Goal: Register for event/course

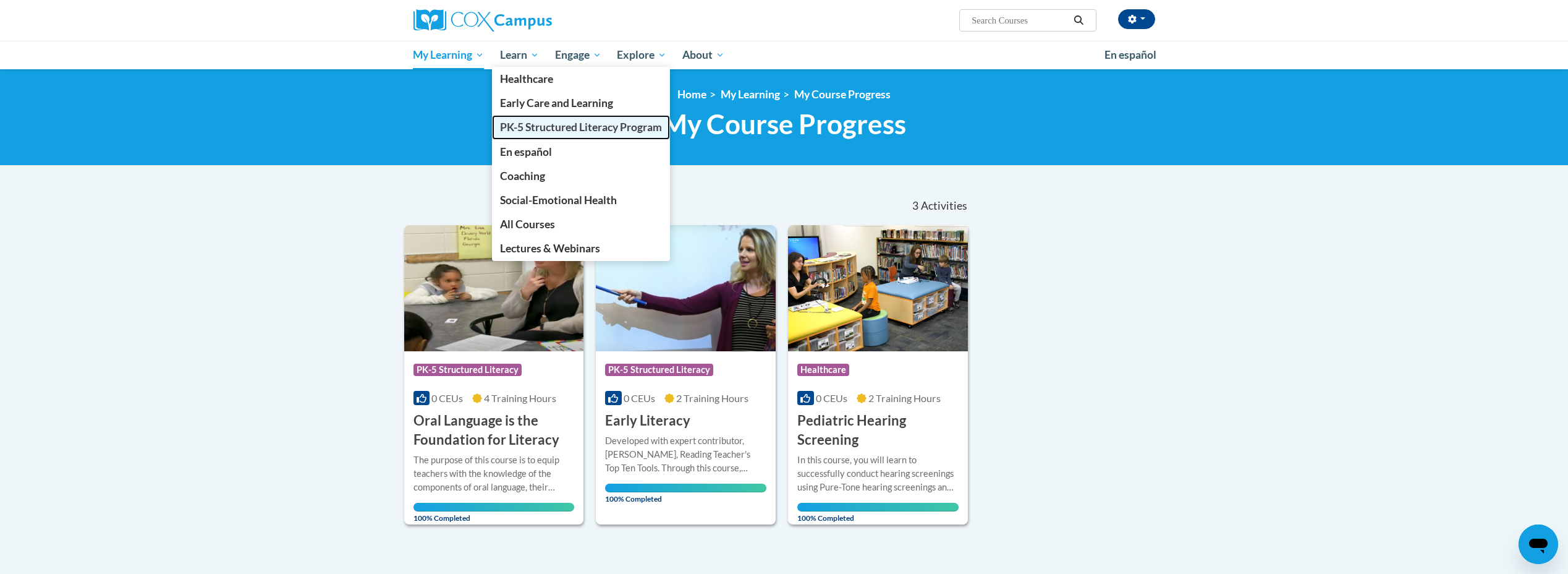
click at [557, 135] on link "PK-5 Structured Literacy Program" at bounding box center [580, 127] width 178 height 24
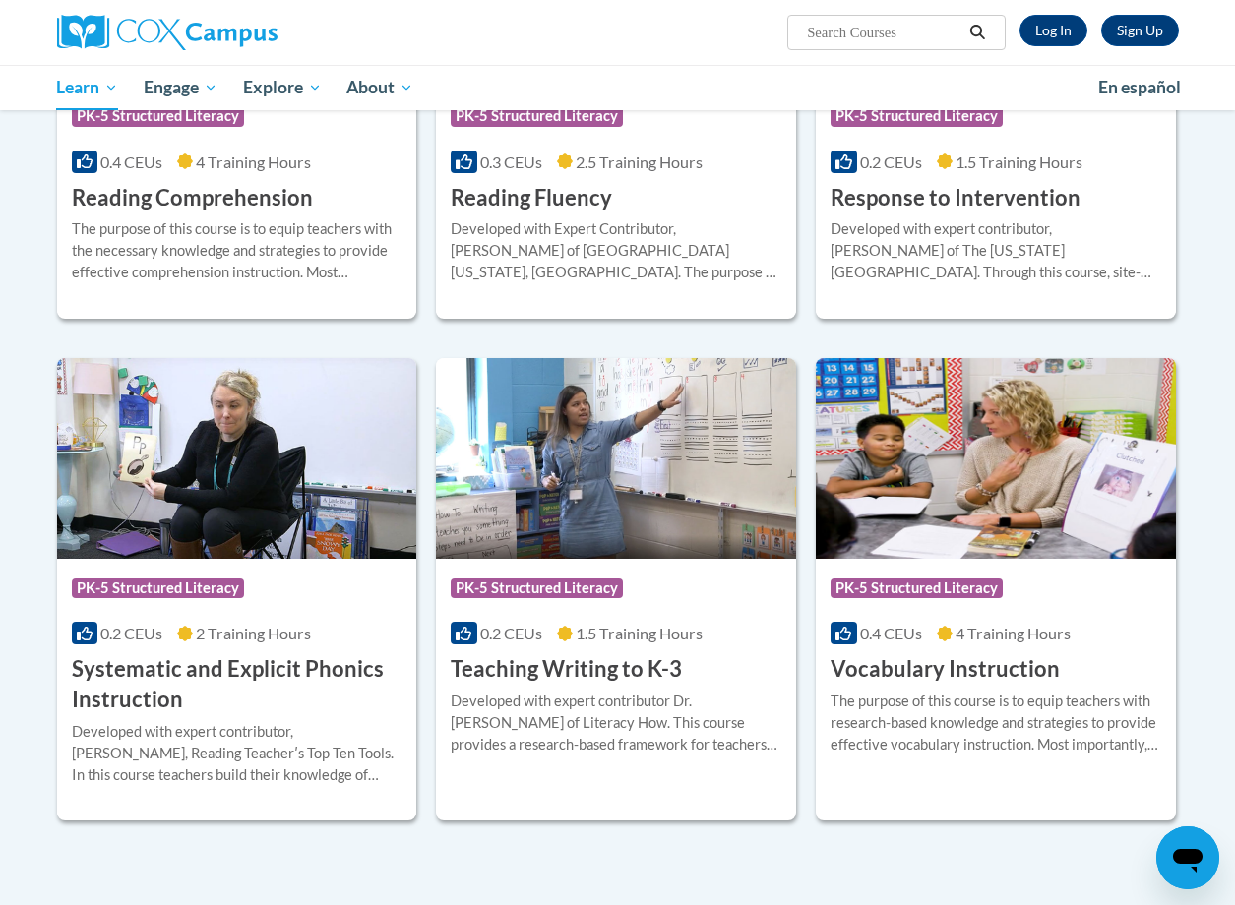
scroll to position [2066, 0]
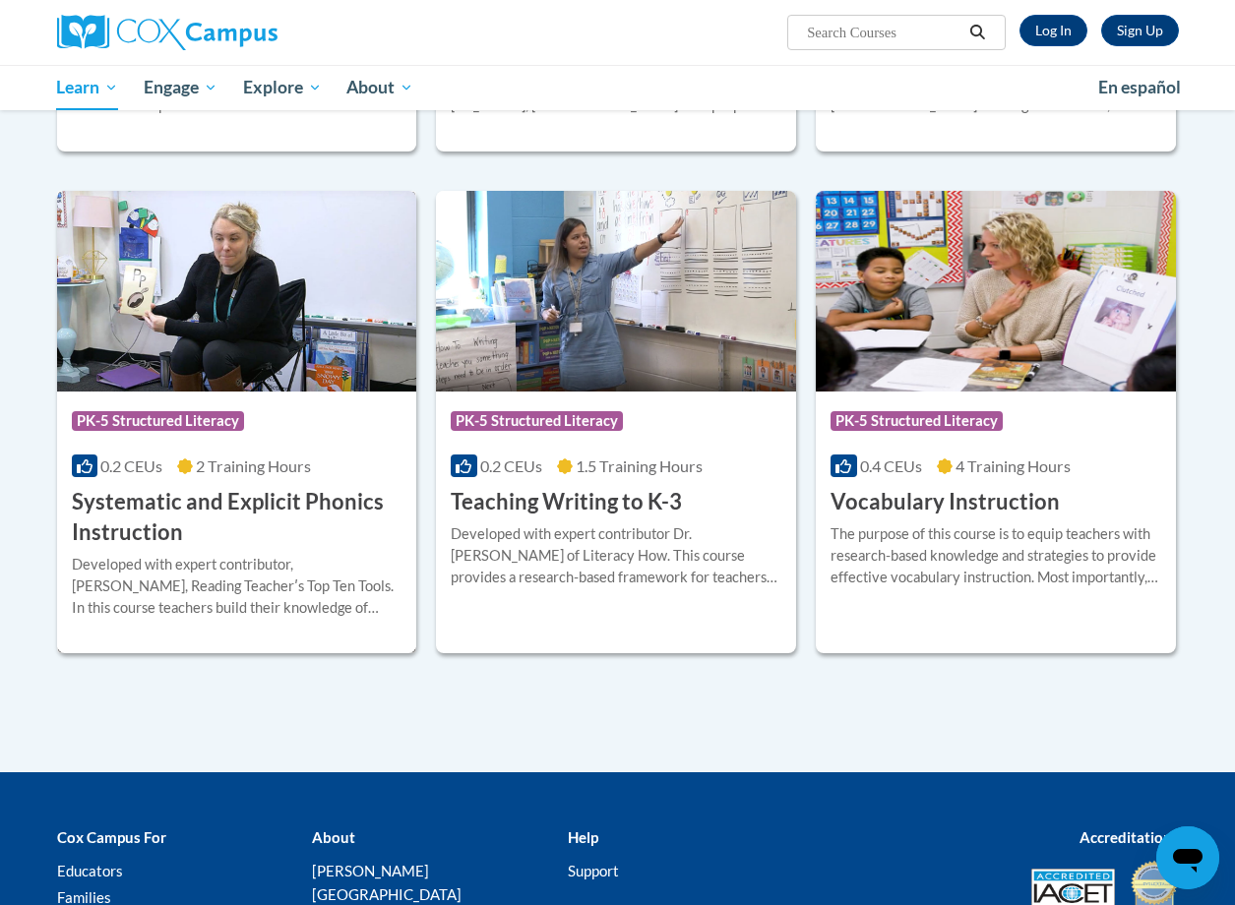
click at [221, 510] on h3 "Systematic and Explicit Phonics Instruction" at bounding box center [237, 517] width 331 height 61
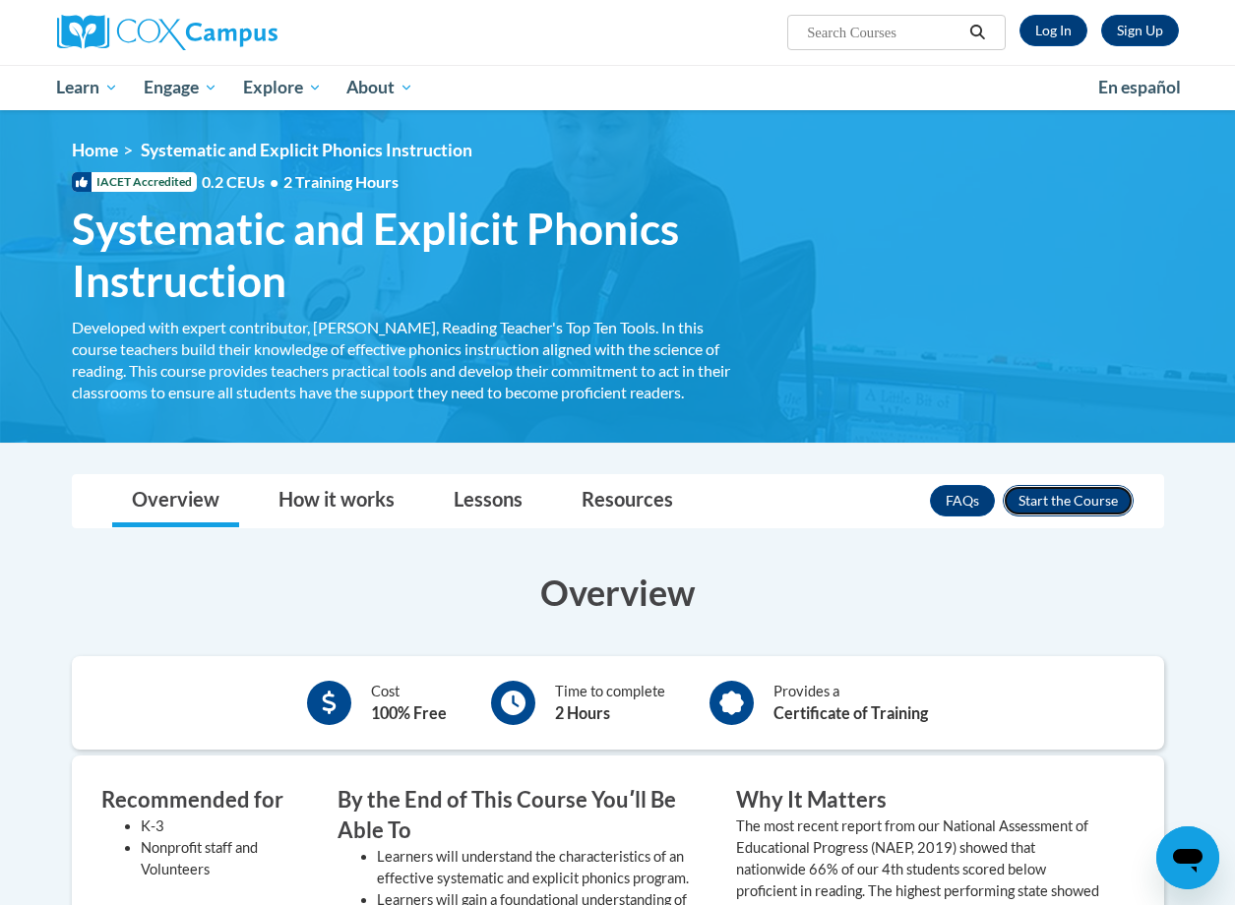
click at [1032, 489] on button "Enroll" at bounding box center [1068, 500] width 131 height 31
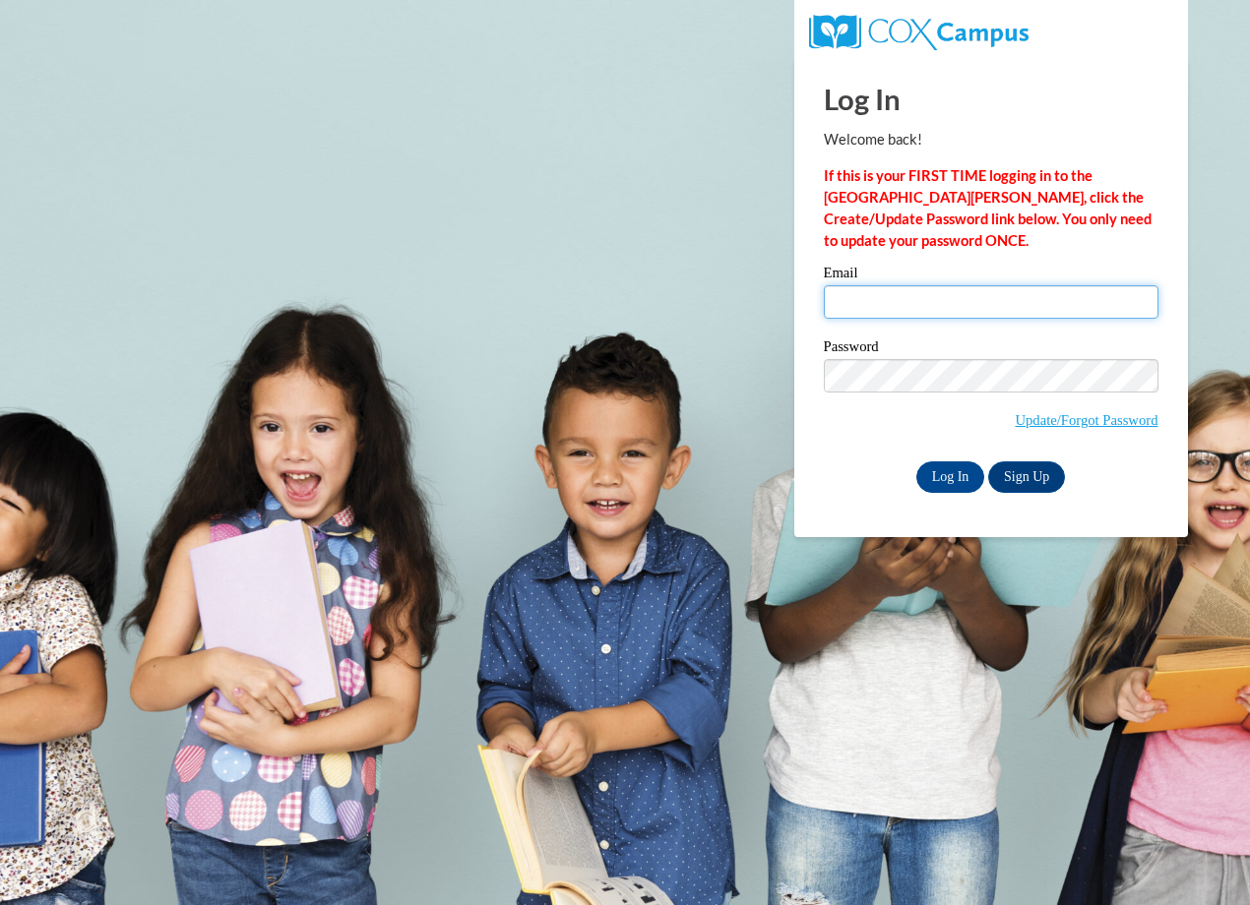
drag, startPoint x: 971, startPoint y: 293, endPoint x: 975, endPoint y: 303, distance: 10.6
click at [971, 293] on input "Email" at bounding box center [991, 301] width 335 height 33
type input "rebecca.tucker@doe.k12.ga.us"
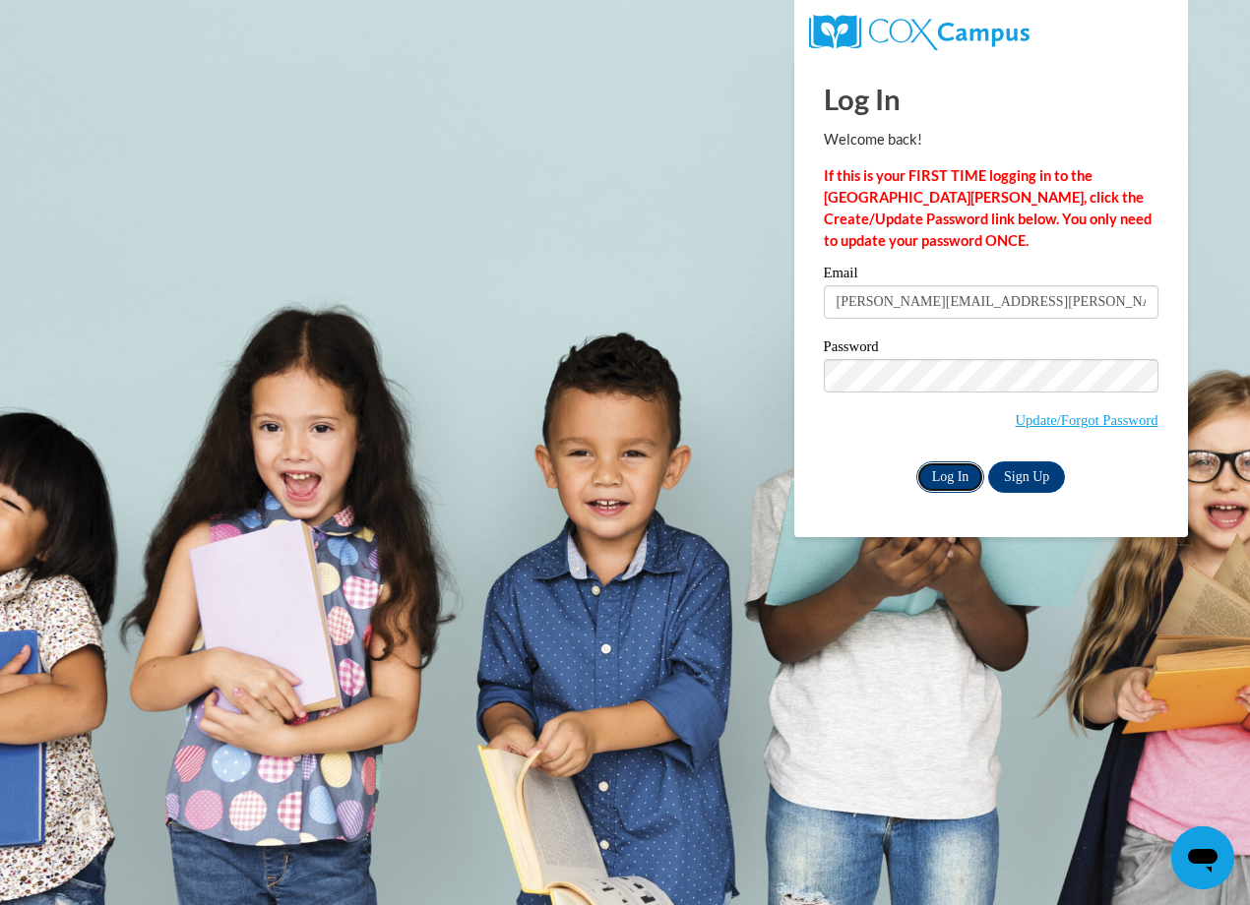
click at [940, 479] on input "Log In" at bounding box center [950, 476] width 69 height 31
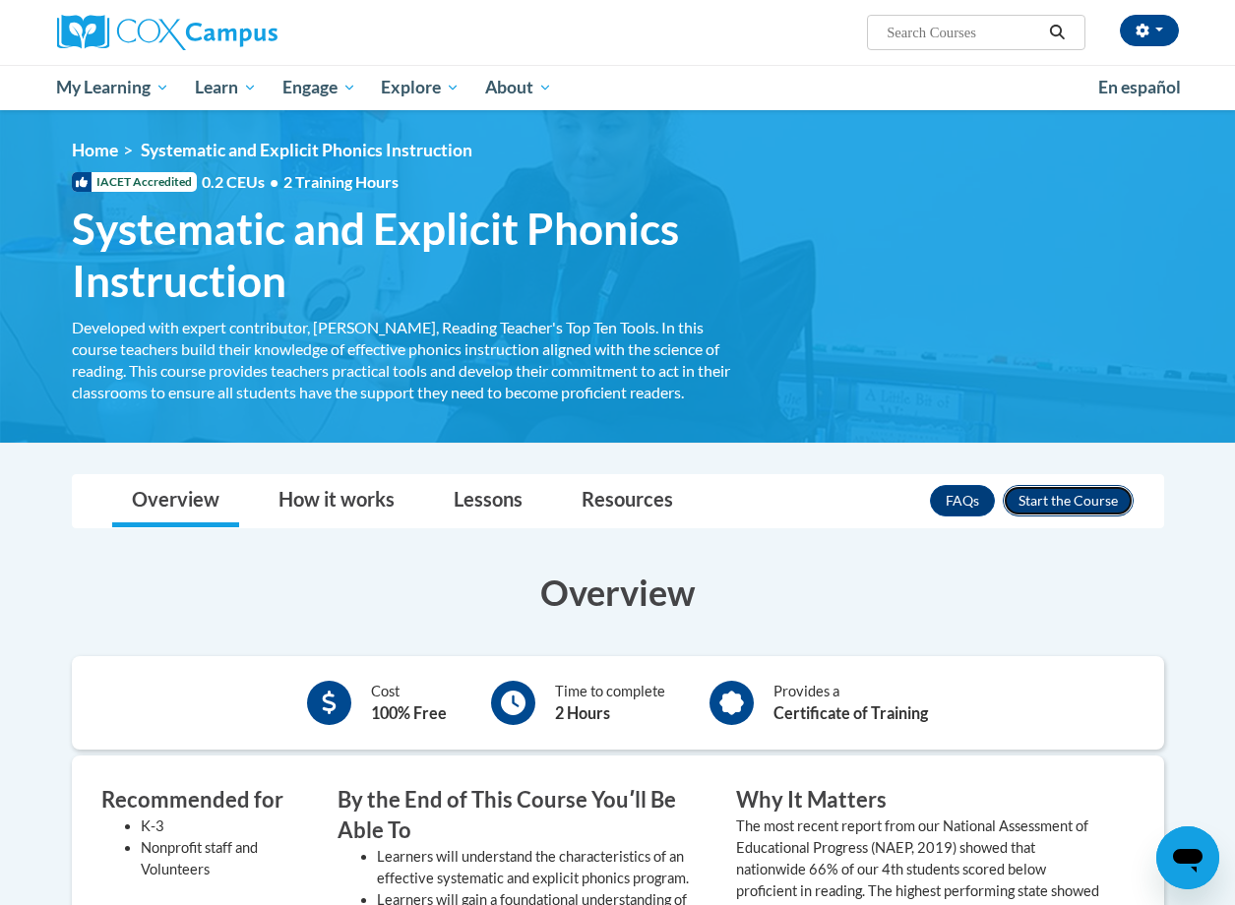
click at [1081, 498] on button "Enroll" at bounding box center [1068, 500] width 131 height 31
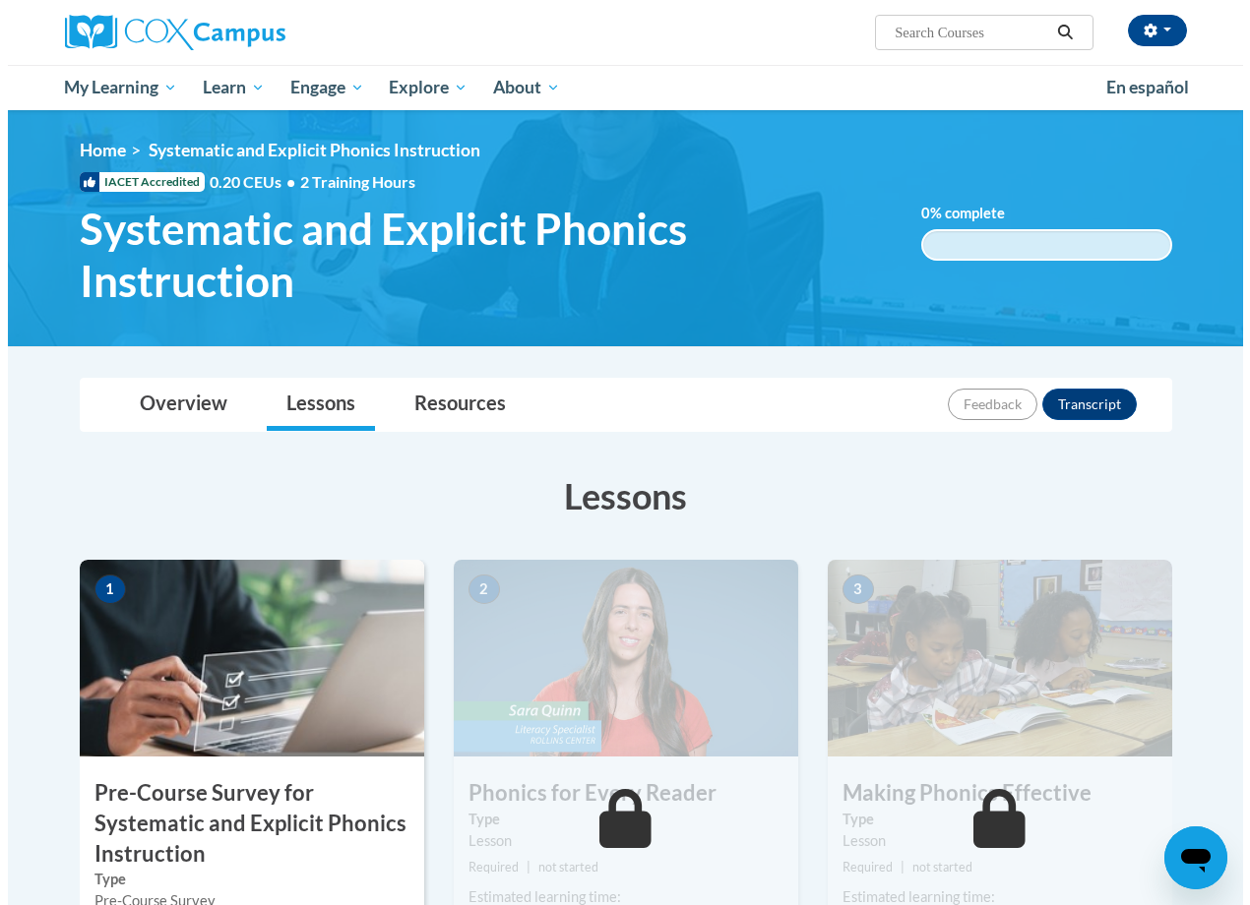
scroll to position [295, 0]
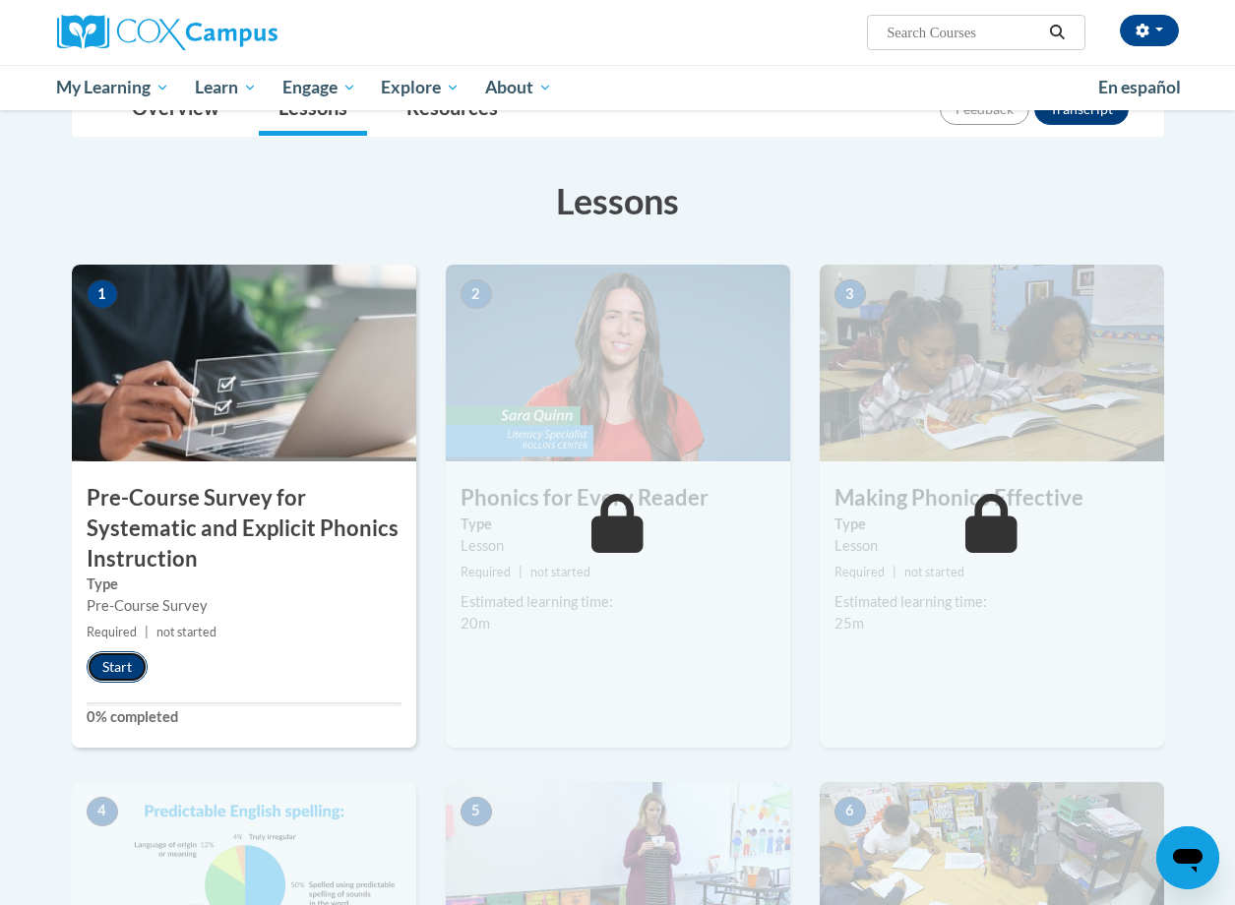
click at [128, 665] on button "Start" at bounding box center [117, 666] width 61 height 31
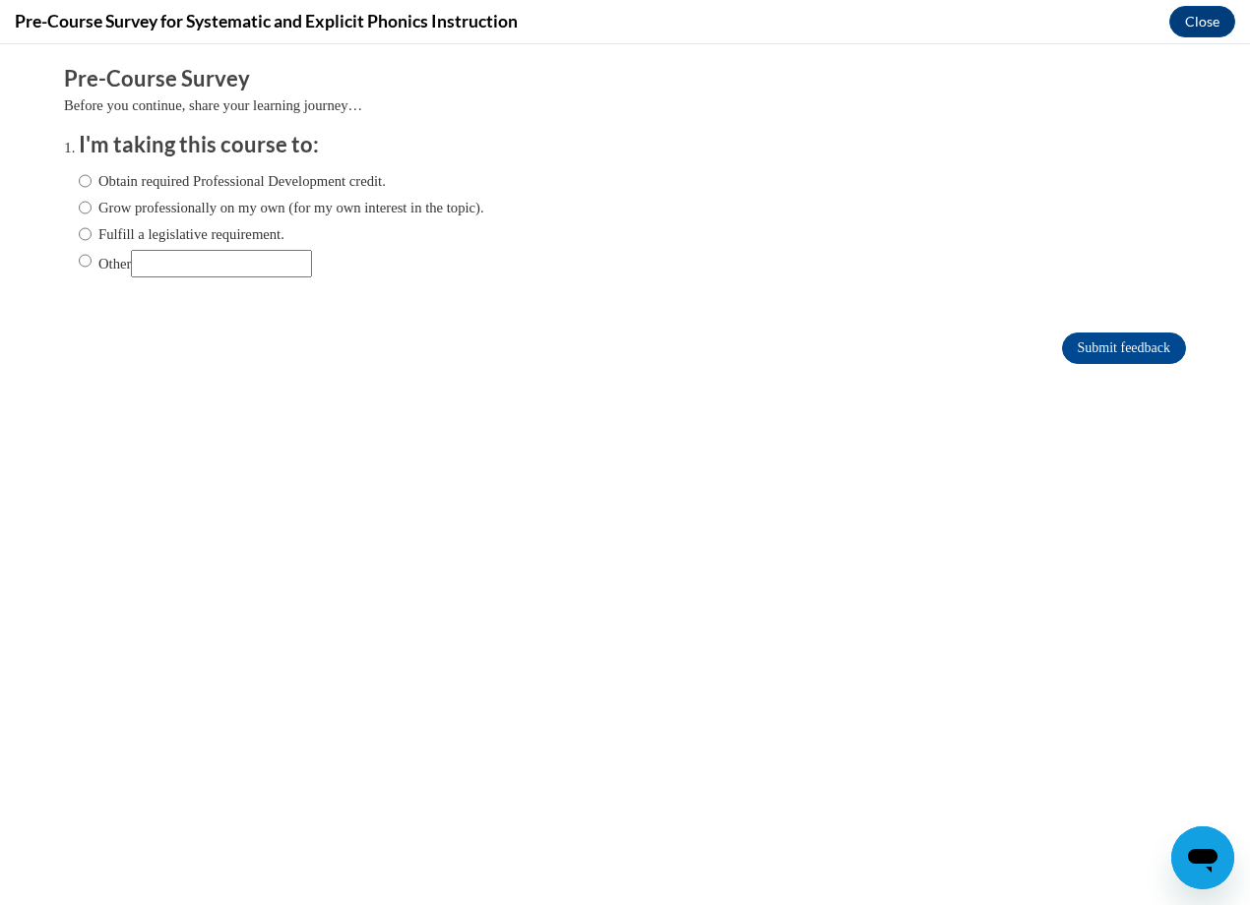
scroll to position [0, 0]
click at [128, 208] on label "Grow professionally on my own (for my own interest in the topic)." at bounding box center [281, 208] width 405 height 22
click at [92, 208] on input "Grow professionally on my own (for my own interest in the topic)." at bounding box center [85, 208] width 13 height 22
radio input "true"
click at [126, 227] on label "Fulfill a legislative requirement." at bounding box center [182, 234] width 206 height 22
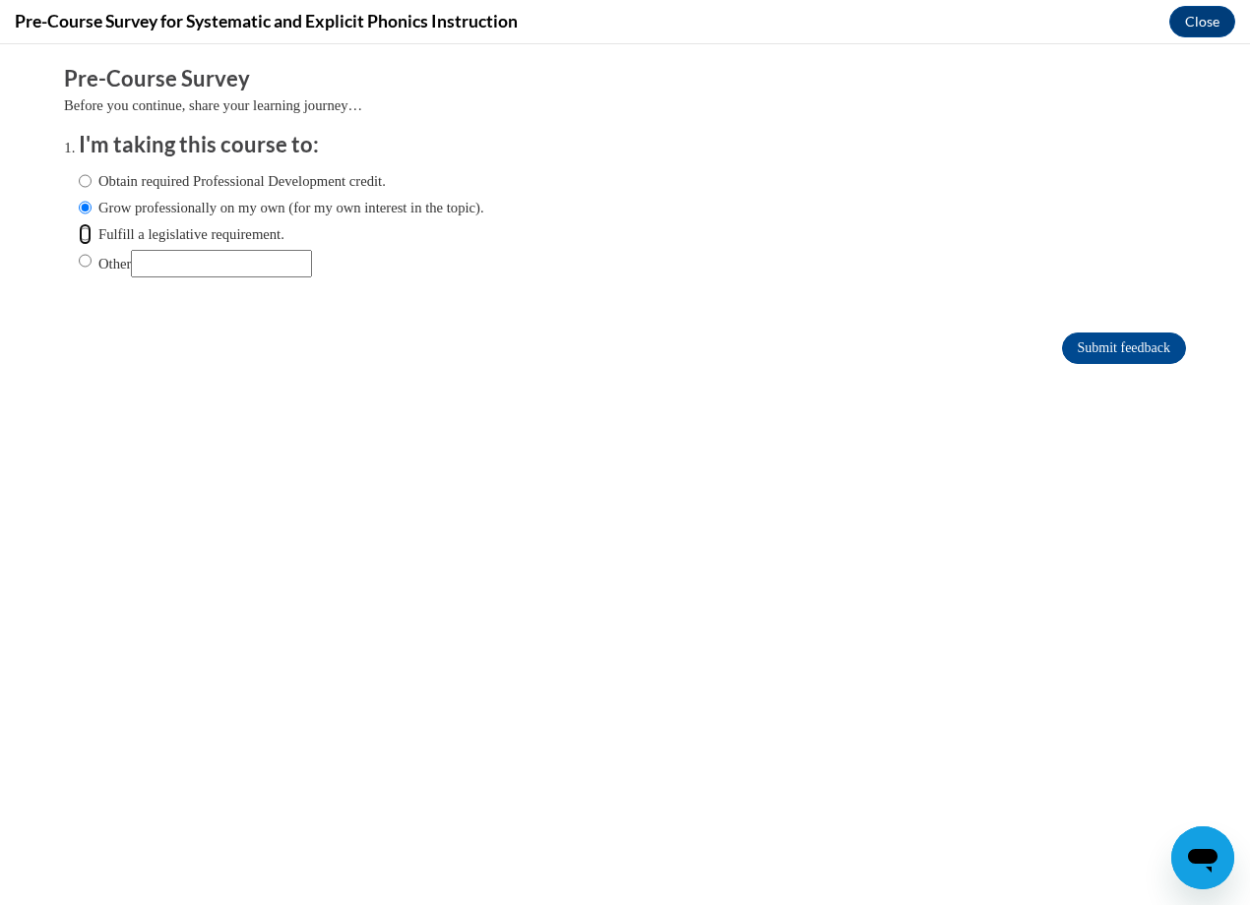
click at [92, 227] on input "Fulfill a legislative requirement." at bounding box center [85, 234] width 13 height 22
radio input "true"
click at [150, 186] on label "Obtain required Professional Development credit." at bounding box center [232, 181] width 307 height 22
click at [92, 186] on input "Obtain required Professional Development credit." at bounding box center [85, 181] width 13 height 22
radio input "true"
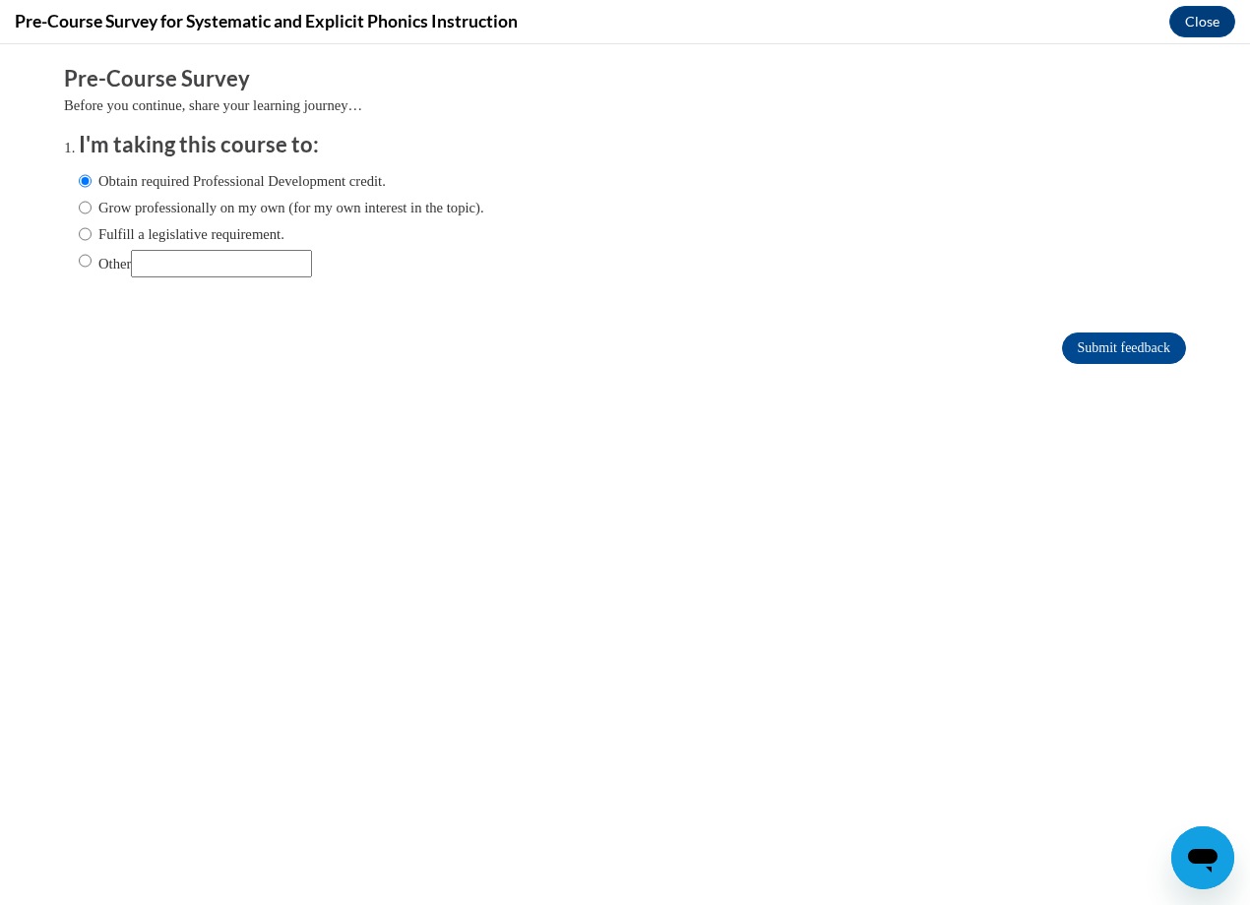
click at [152, 199] on label "Grow professionally on my own (for my own interest in the topic)." at bounding box center [281, 208] width 405 height 22
click at [92, 199] on input "Grow professionally on my own (for my own interest in the topic)." at bounding box center [85, 208] width 13 height 22
radio input "true"
click at [1062, 343] on input "Submit feedback" at bounding box center [1124, 348] width 124 height 31
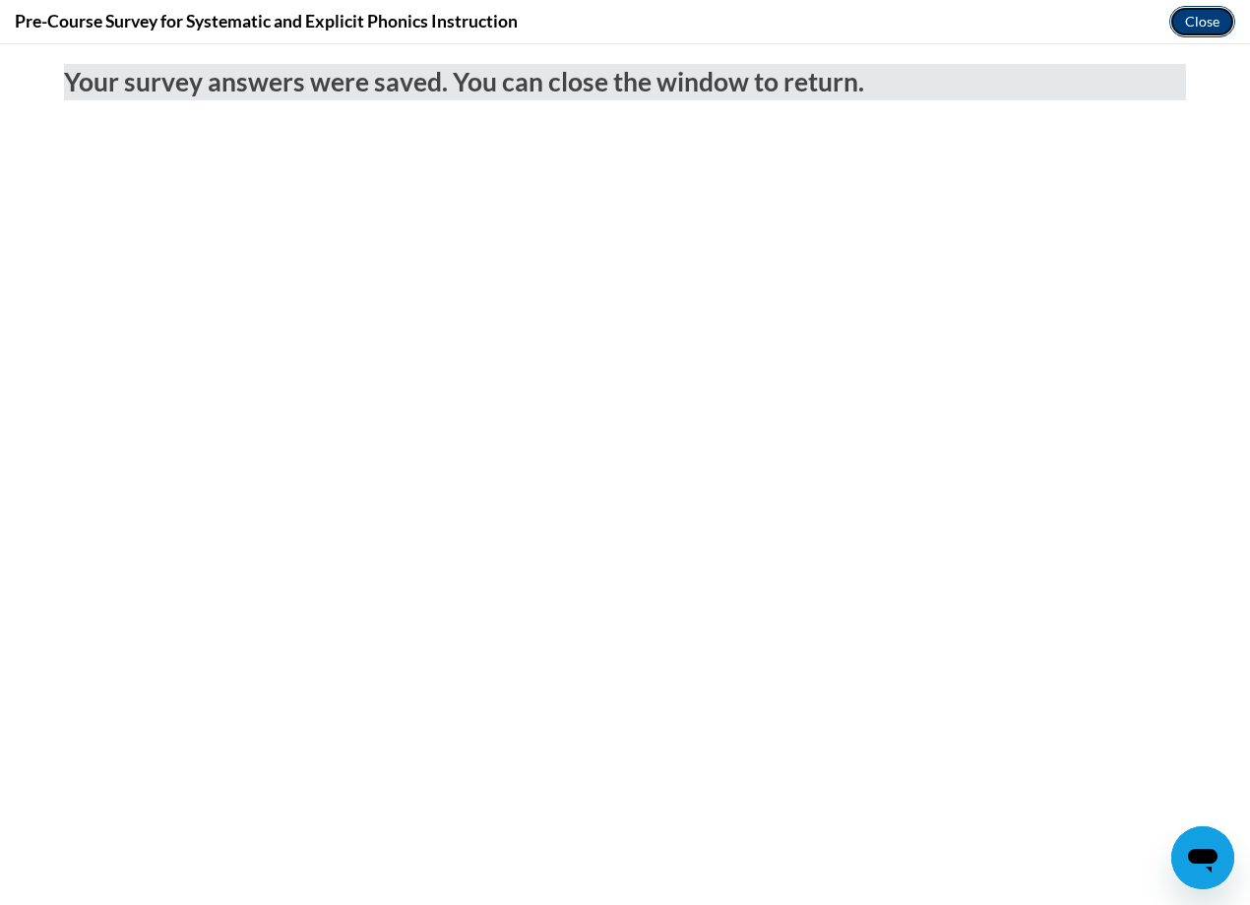
drag, startPoint x: 1206, startPoint y: 15, endPoint x: 821, endPoint y: 305, distance: 482.7
click at [1206, 15] on button "Close" at bounding box center [1202, 21] width 66 height 31
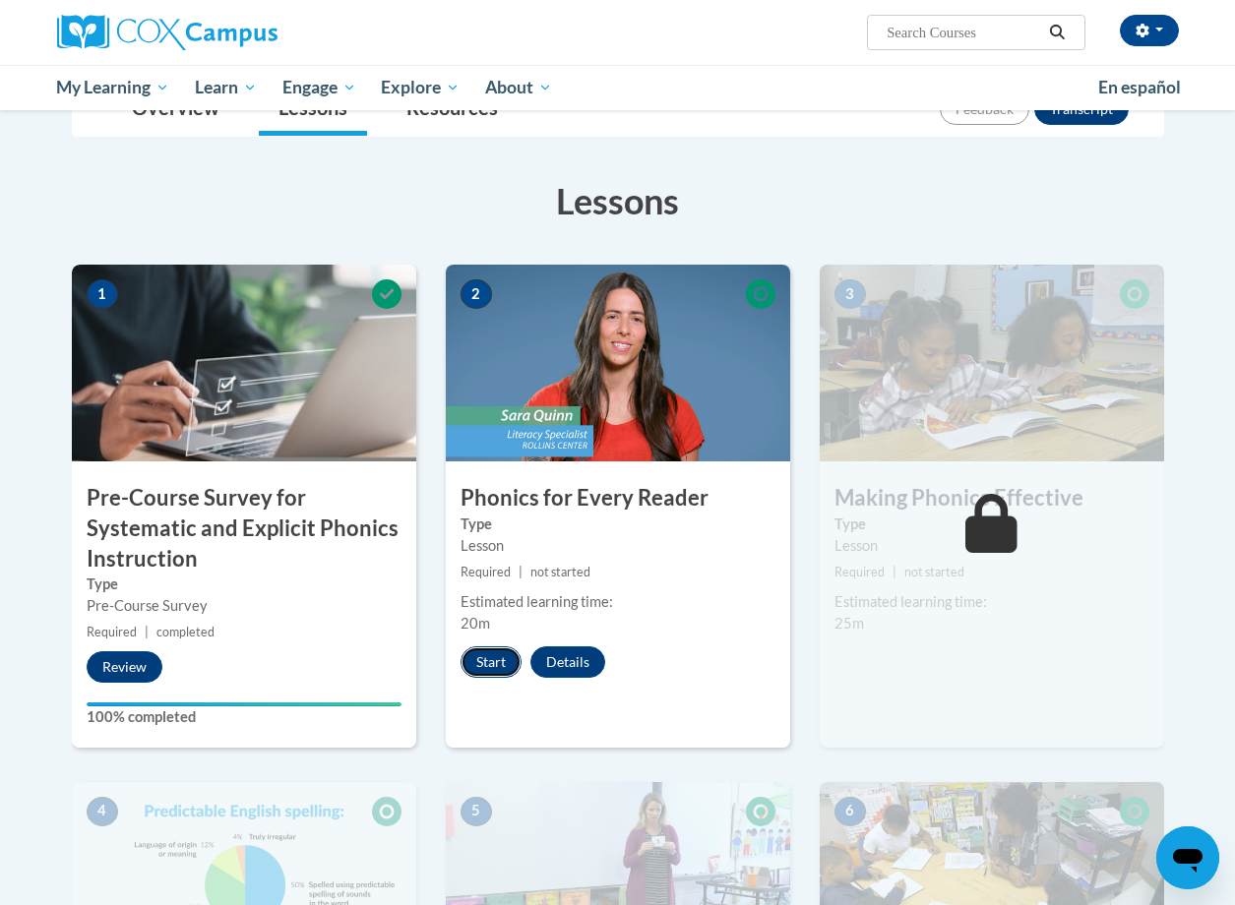
click at [492, 666] on button "Start" at bounding box center [491, 661] width 61 height 31
